Goal: Use online tool/utility: Utilize a website feature to perform a specific function

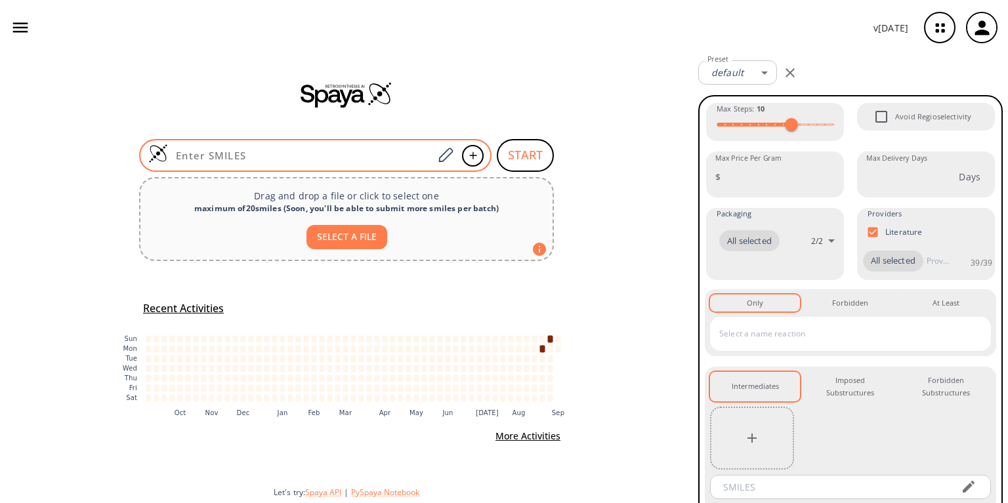
click at [281, 151] on input at bounding box center [300, 155] width 265 height 13
paste input "CCC=C(CC)C=O"
type input "CCC=C(CC)C=O"
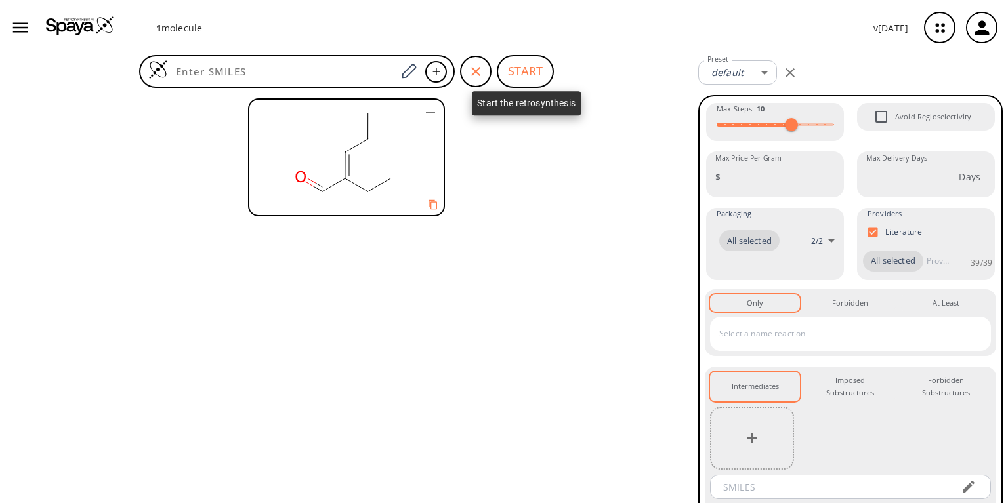
click at [516, 66] on button "START" at bounding box center [525, 71] width 57 height 33
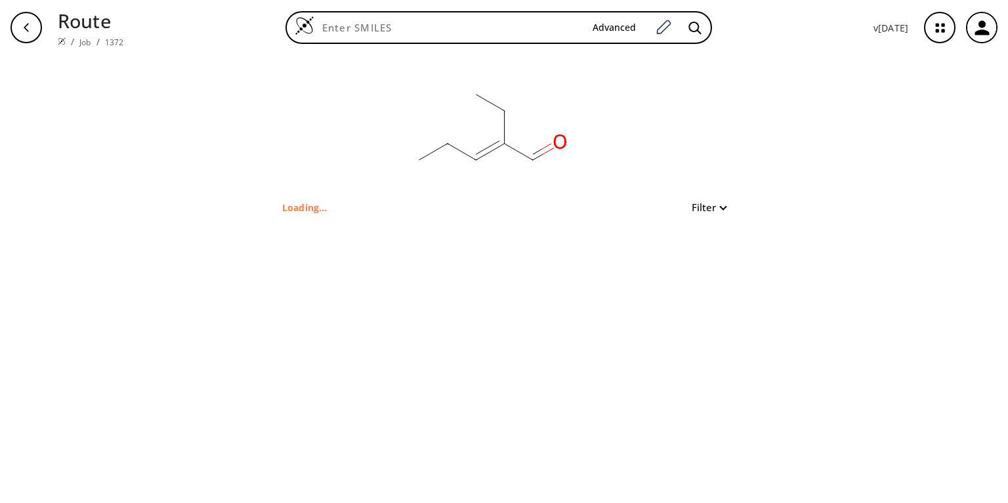
click at [293, 207] on p "Loading..." at bounding box center [304, 208] width 45 height 14
click at [81, 37] on link "Job" at bounding box center [84, 42] width 11 height 11
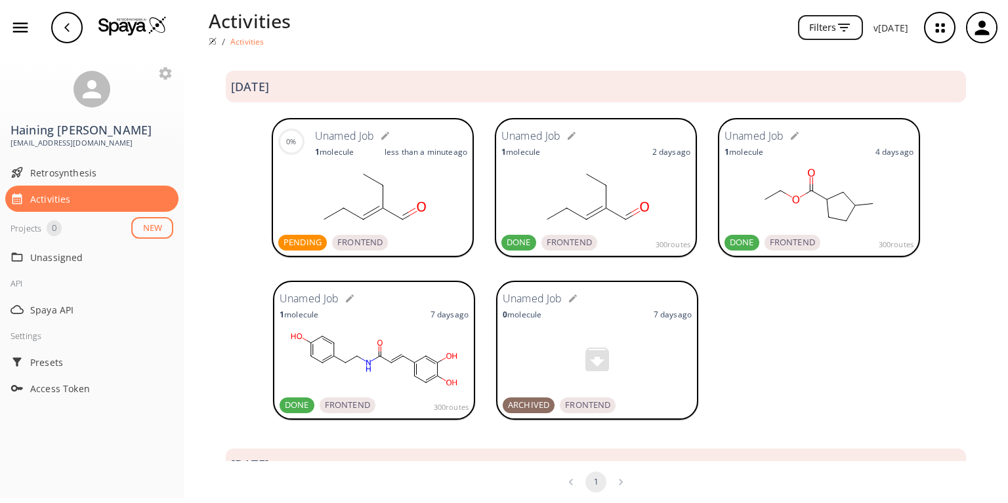
click at [381, 197] on rect at bounding box center [372, 197] width 189 height 66
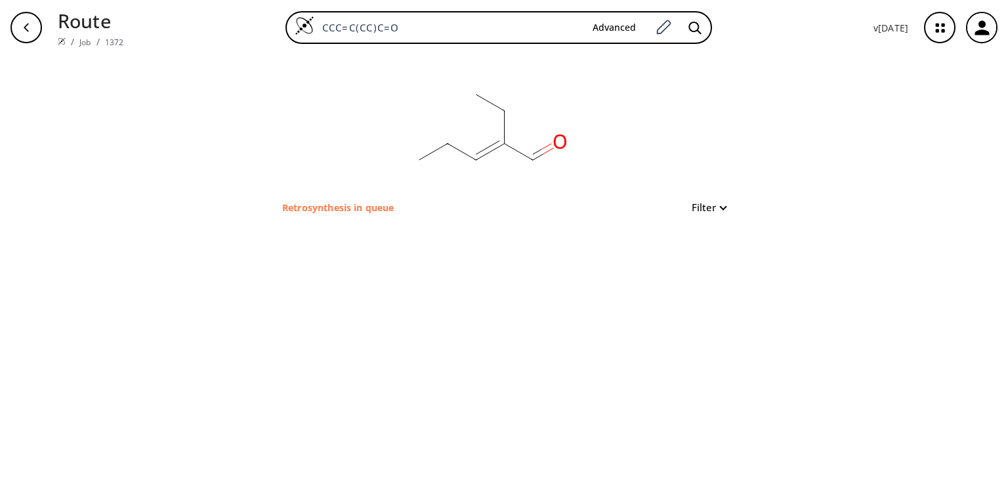
click at [321, 207] on p "Retrosynthesis in queue" at bounding box center [338, 208] width 112 height 14
click at [303, 207] on p "Retrosynthesis in queue" at bounding box center [338, 208] width 112 height 14
click at [81, 37] on link "Job" at bounding box center [84, 42] width 11 height 11
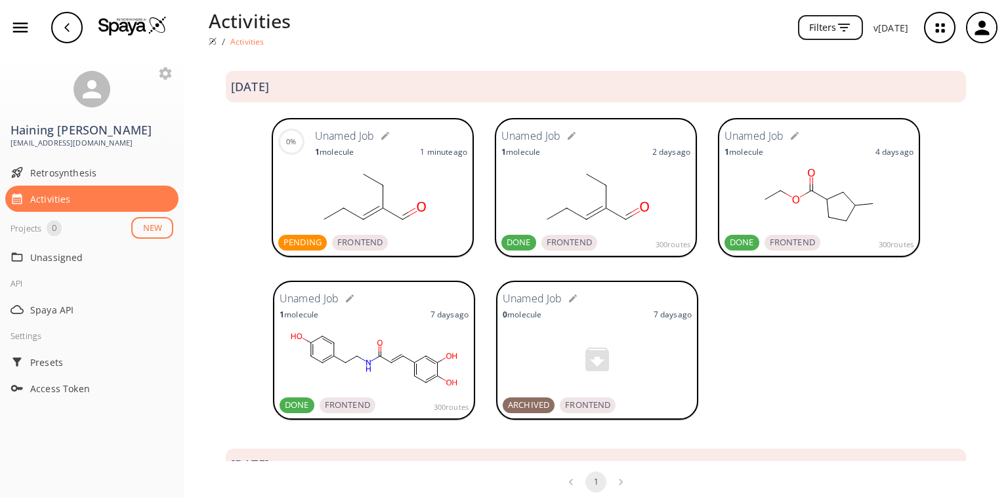
click at [540, 199] on rect at bounding box center [595, 197] width 189 height 66
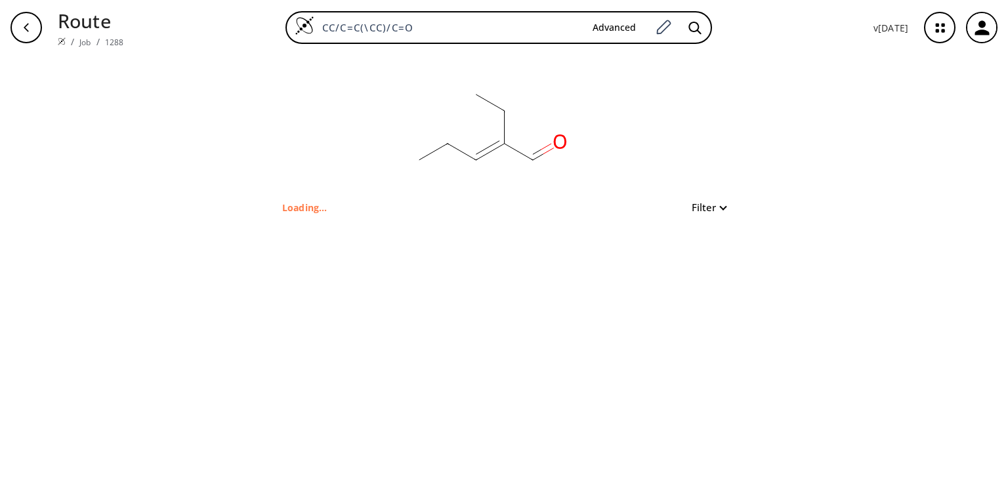
click at [721, 205] on button "Filter" at bounding box center [705, 208] width 42 height 10
click at [286, 207] on div at bounding box center [504, 251] width 1008 height 503
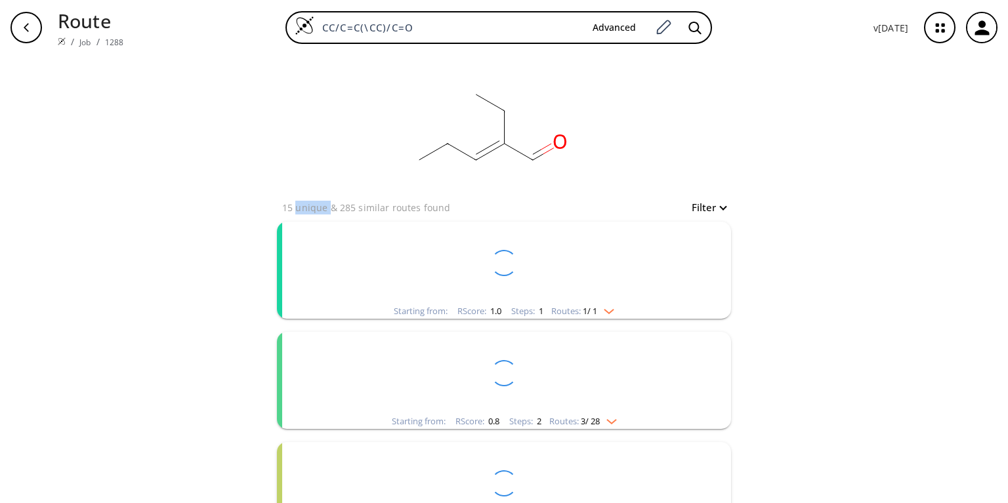
click at [286, 207] on p "15 unique & 285 similar routes found" at bounding box center [366, 208] width 168 height 14
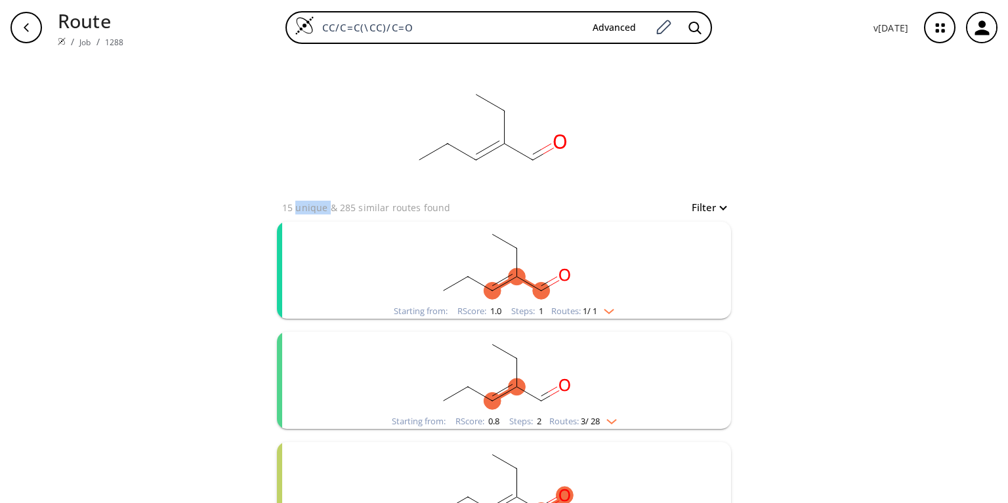
click at [611, 305] on img "clusters" at bounding box center [605, 309] width 17 height 10
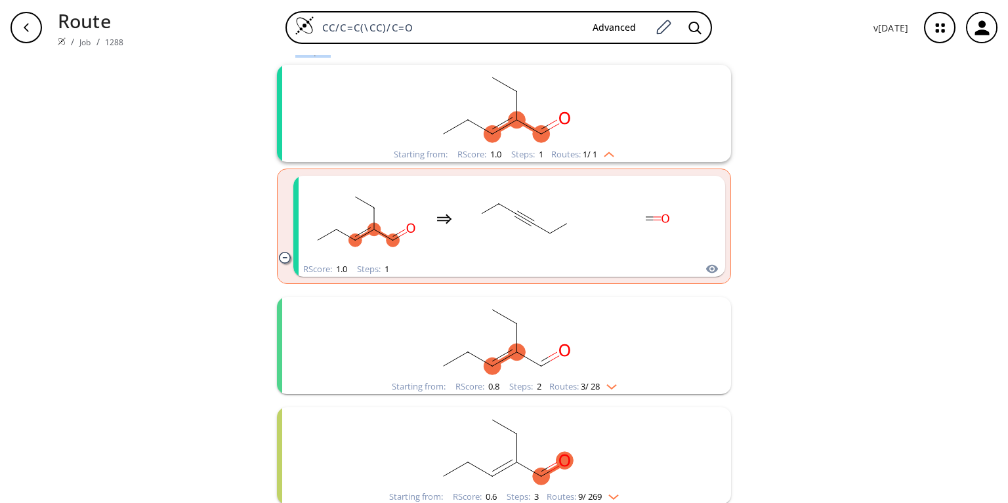
scroll to position [157, 0]
click at [613, 339] on rect "clusters" at bounding box center [503, 338] width 341 height 82
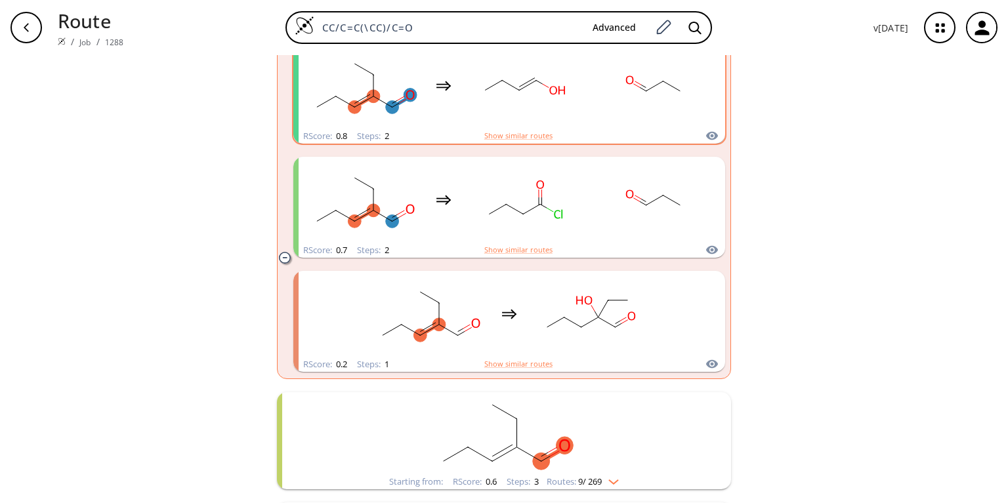
scroll to position [525, 0]
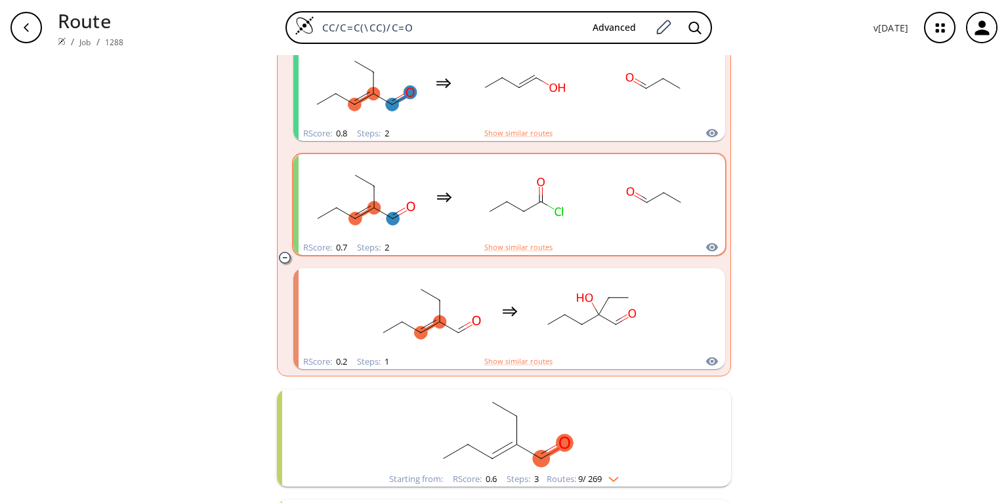
click at [598, 223] on rect "clusters" at bounding box center [655, 197] width 118 height 82
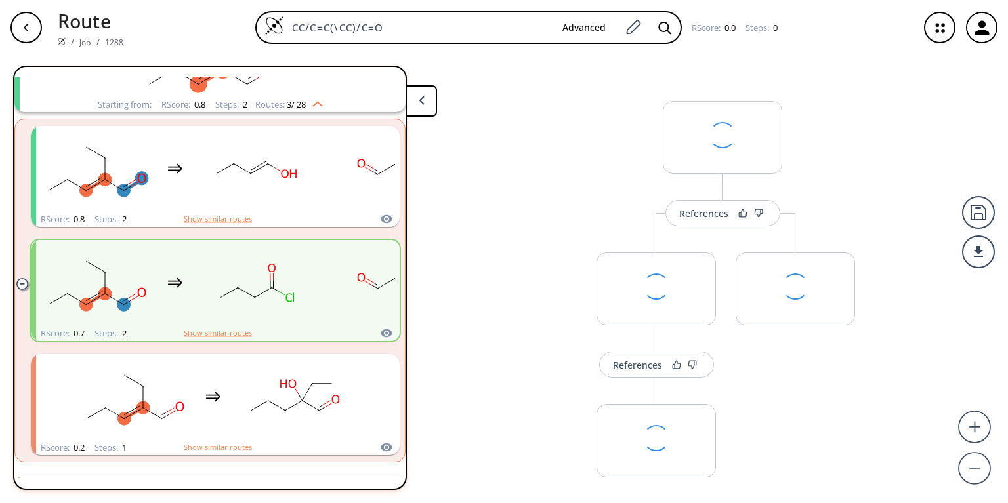
scroll to position [243, 0]
